Goal: Information Seeking & Learning: Learn about a topic

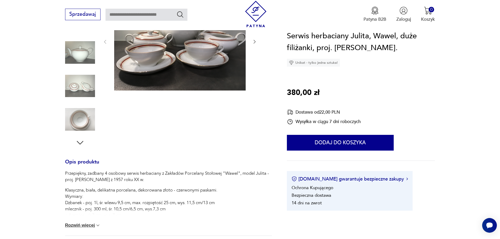
scroll to position [52, 0]
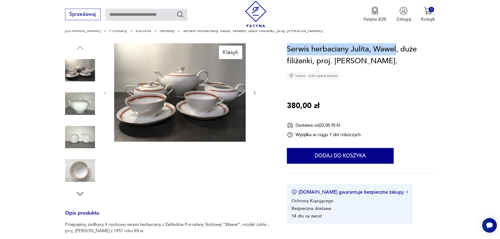
drag, startPoint x: 396, startPoint y: 50, endPoint x: 286, endPoint y: 53, distance: 109.7
click at [286, 53] on section "Klasyk Opis produktu Przepiękny, zadbany 4 osobowy serwis herbaciany z Zakładów…" at bounding box center [250, 237] width 500 height 388
copy h1 "Serwis herbaciany Julita, Wawel"
